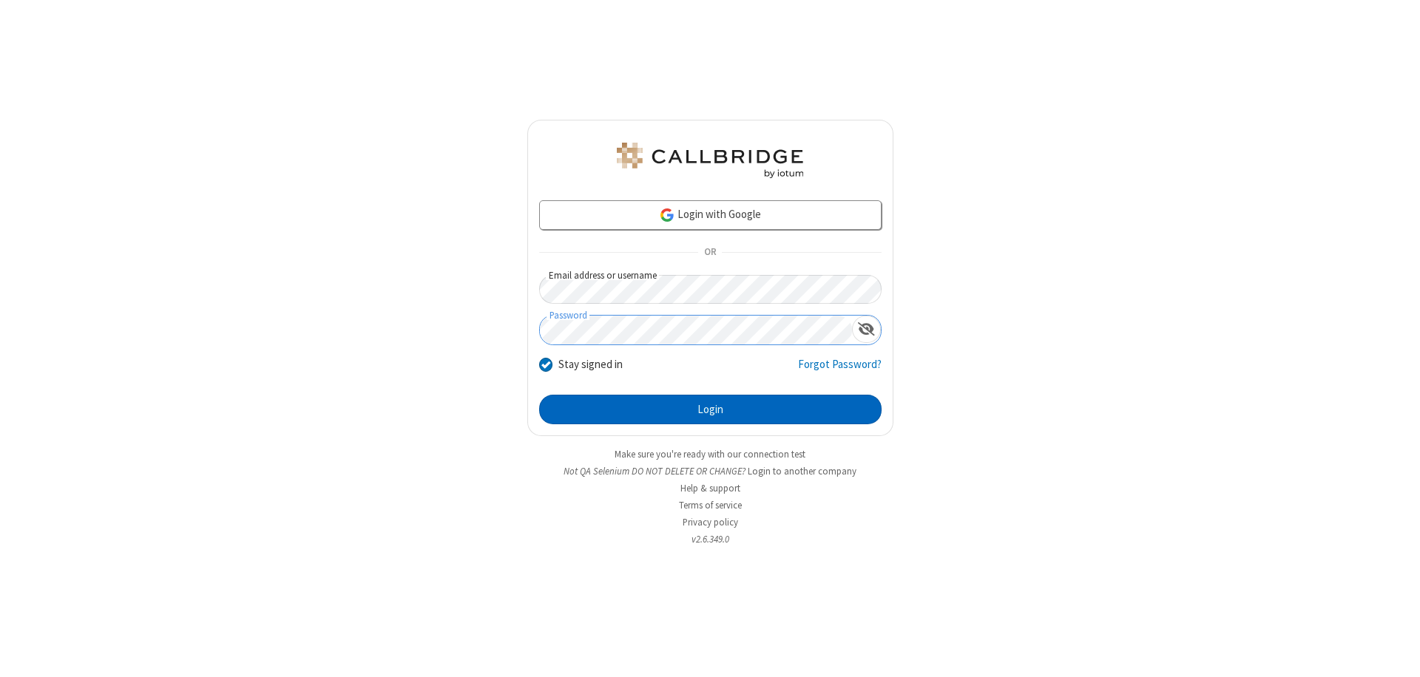
click at [710, 410] on button "Login" at bounding box center [710, 410] width 342 height 30
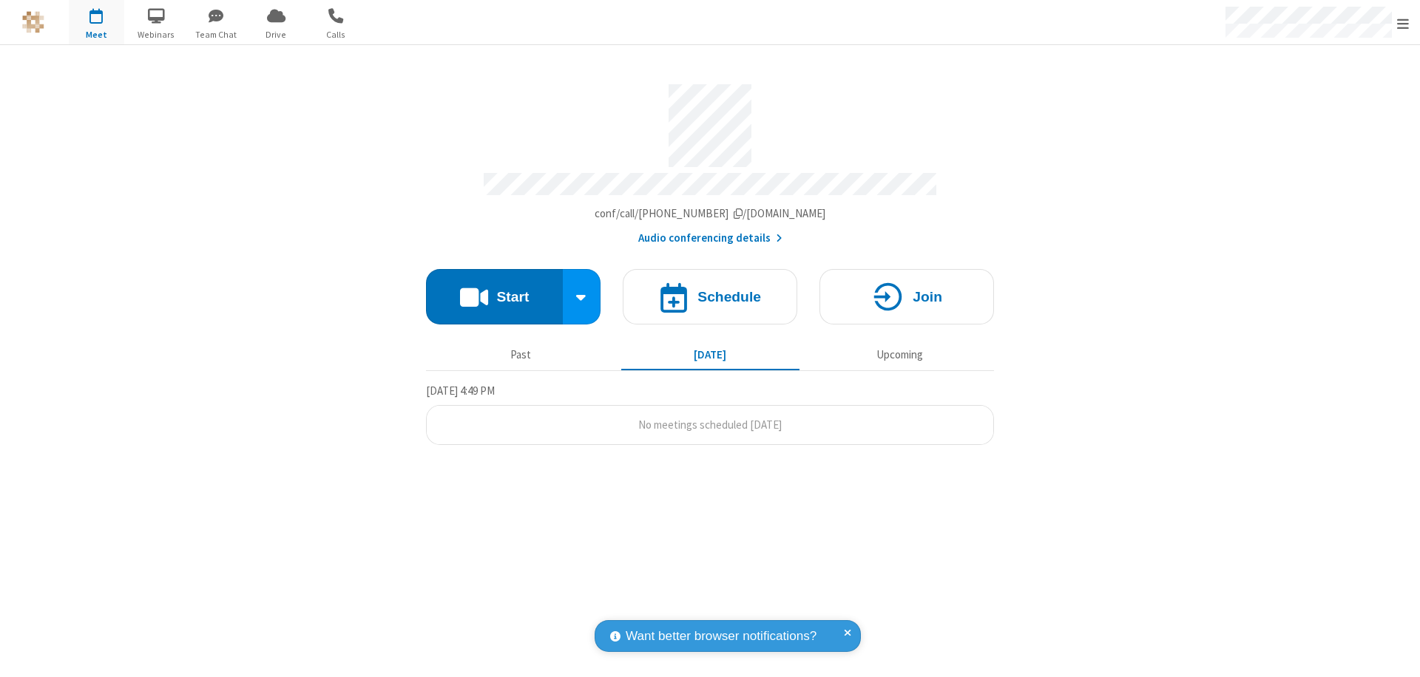
click at [494, 290] on button "Start" at bounding box center [494, 296] width 137 height 55
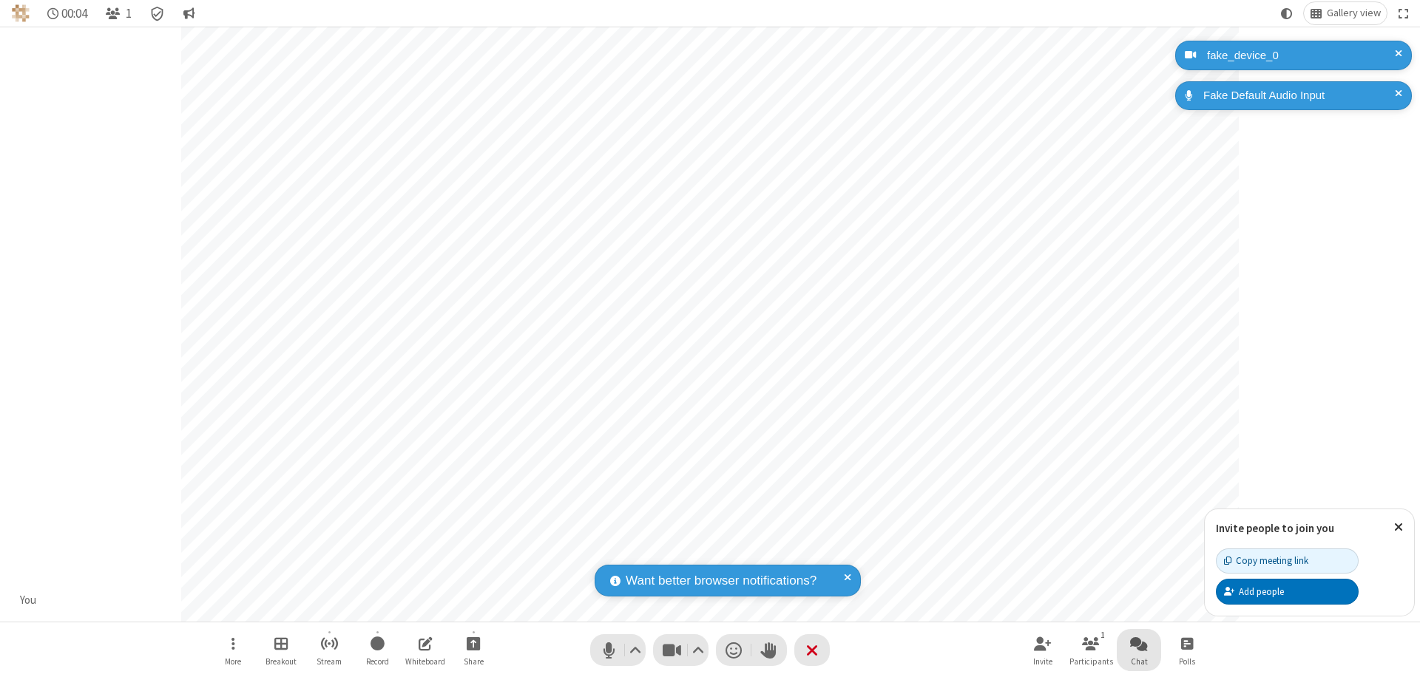
click at [1139, 643] on span "Open chat" at bounding box center [1139, 644] width 18 height 18
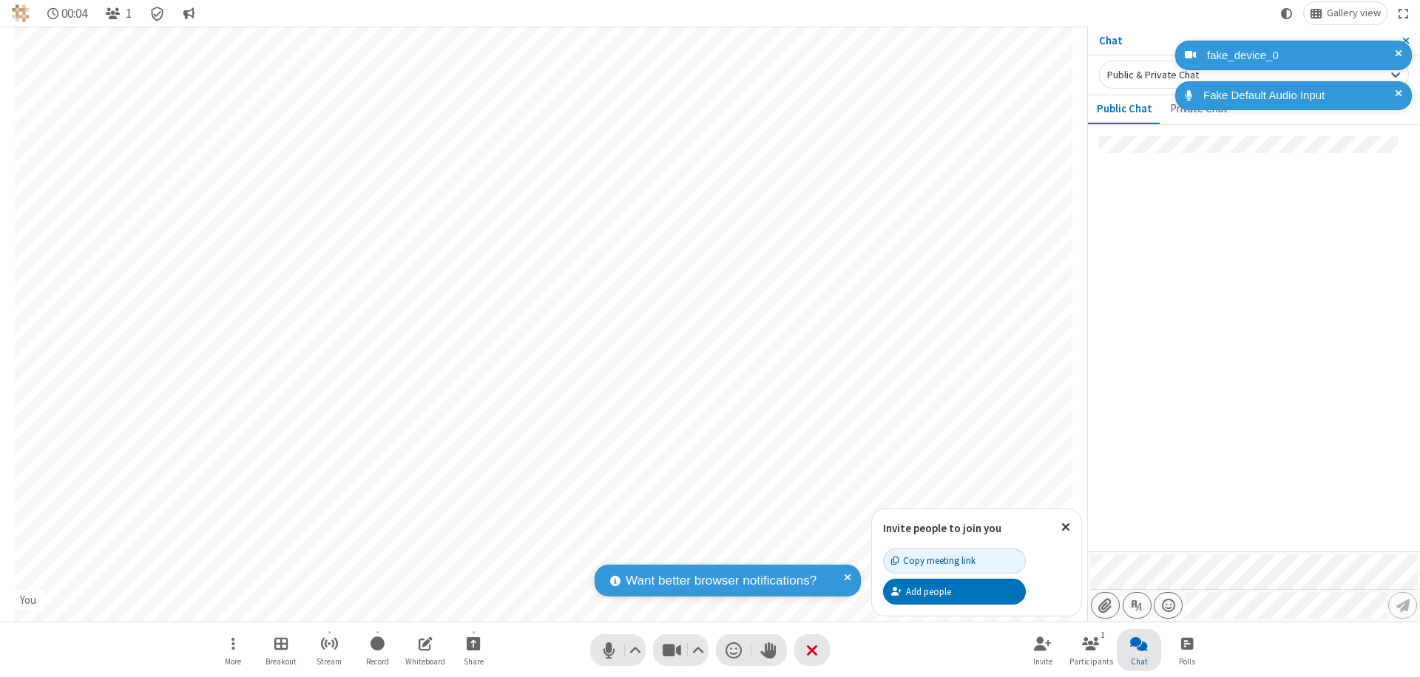
type input "C:\fakepath\doc_test.docx"
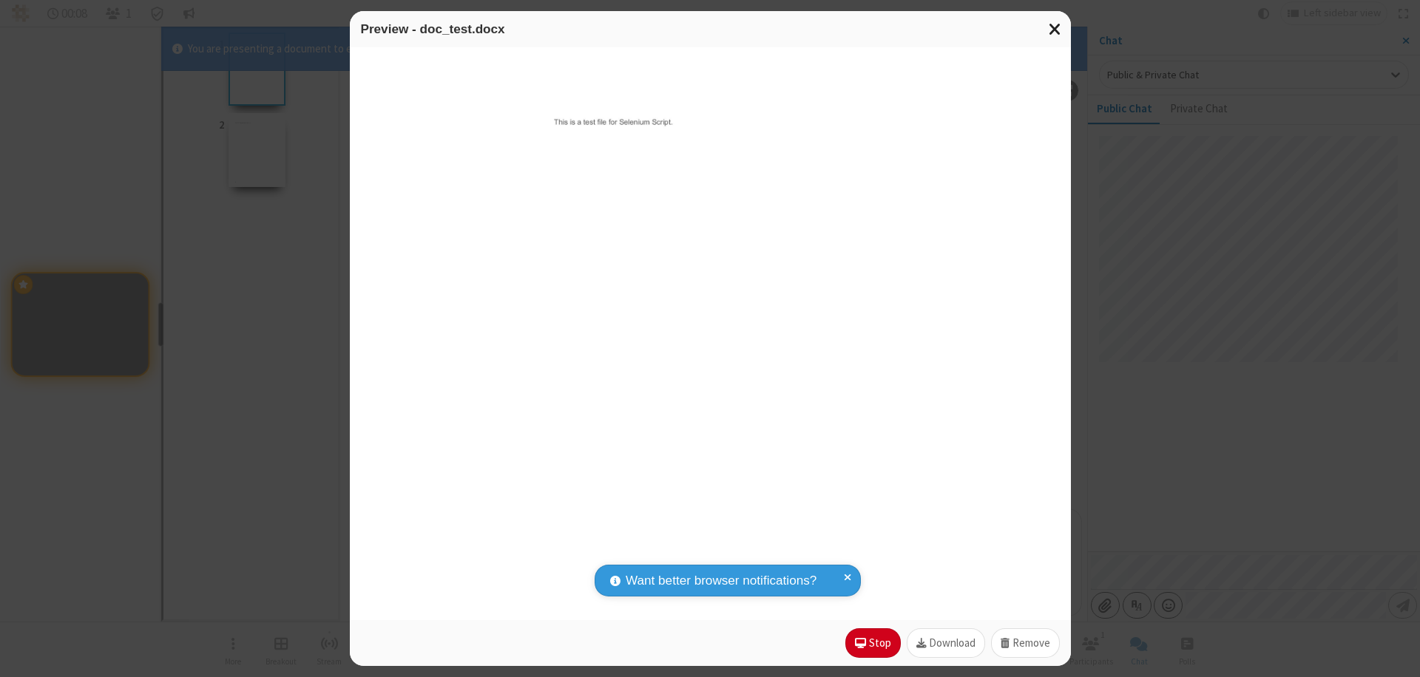
click at [1055, 29] on span "Close modal" at bounding box center [1055, 28] width 13 height 19
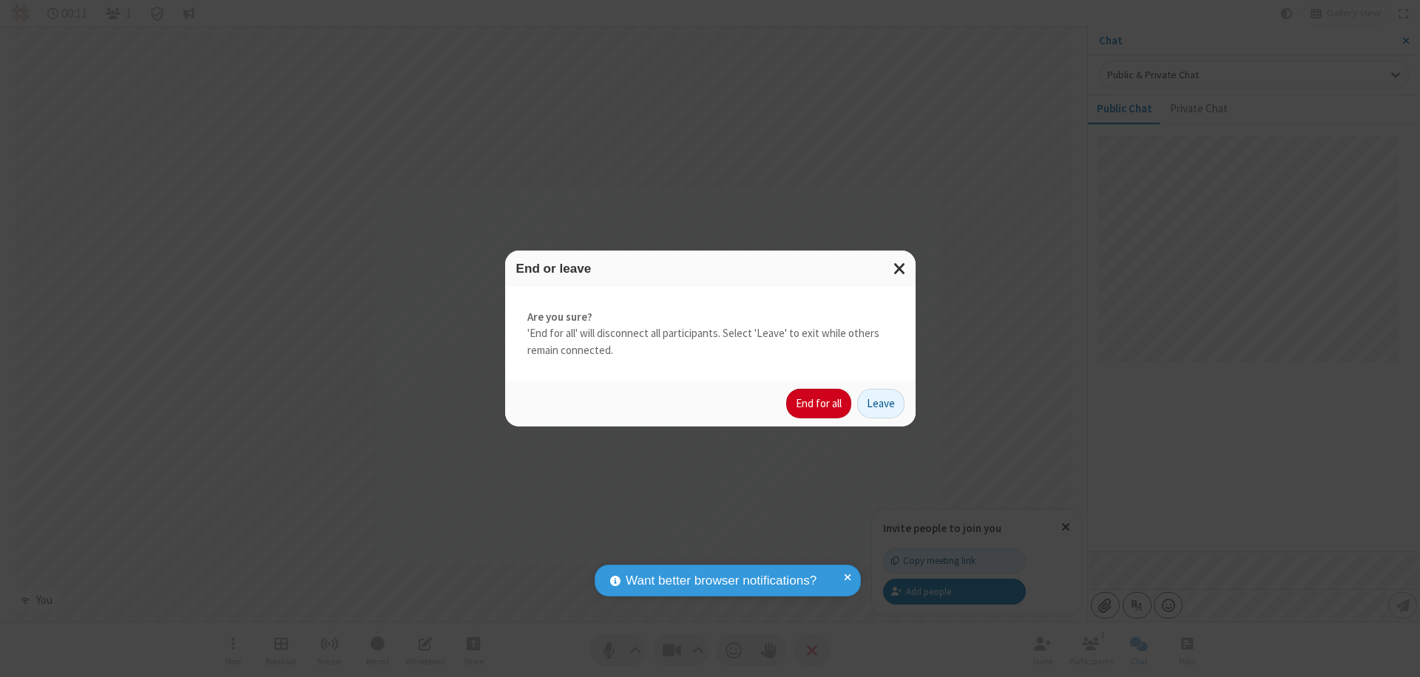
click at [819, 404] on button "End for all" at bounding box center [818, 404] width 65 height 30
